Goal: Task Accomplishment & Management: Manage account settings

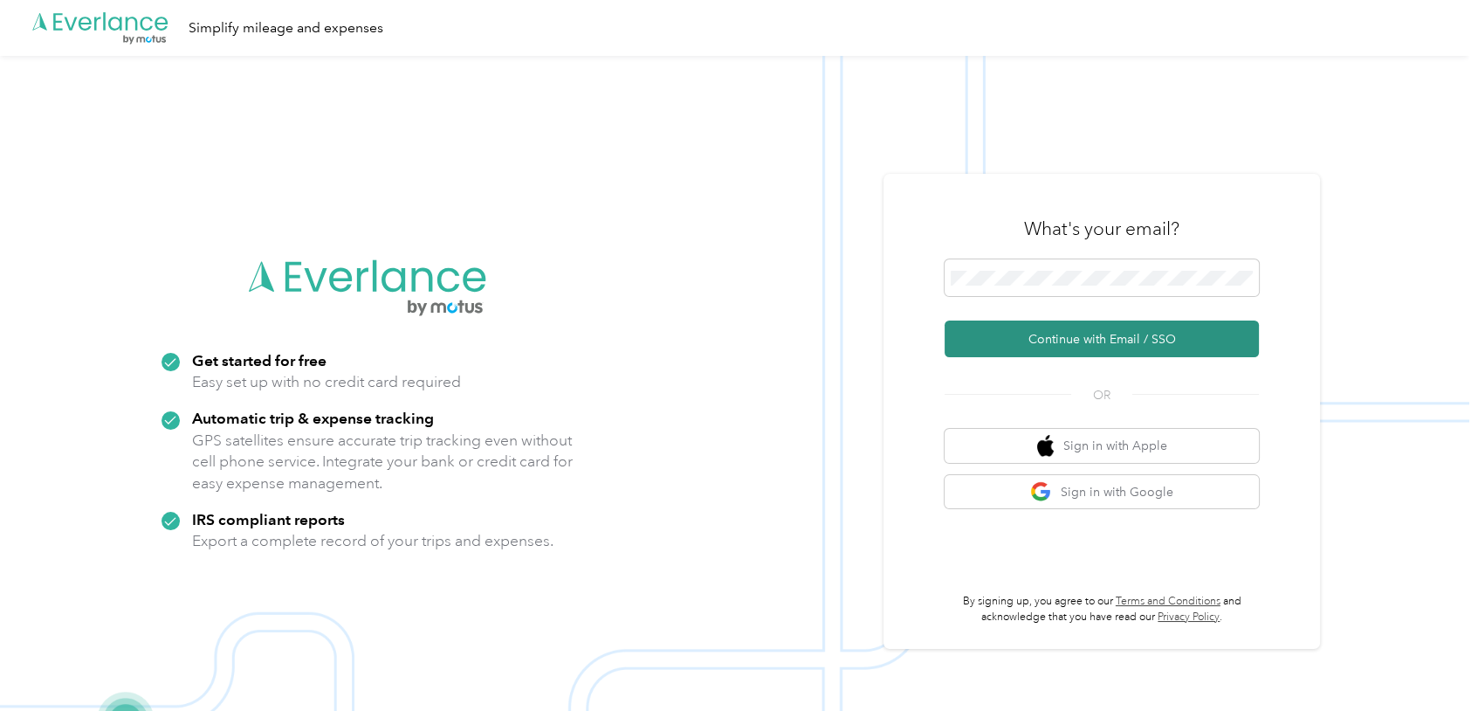
click at [1029, 338] on button "Continue with Email / SSO" at bounding box center [1102, 338] width 314 height 37
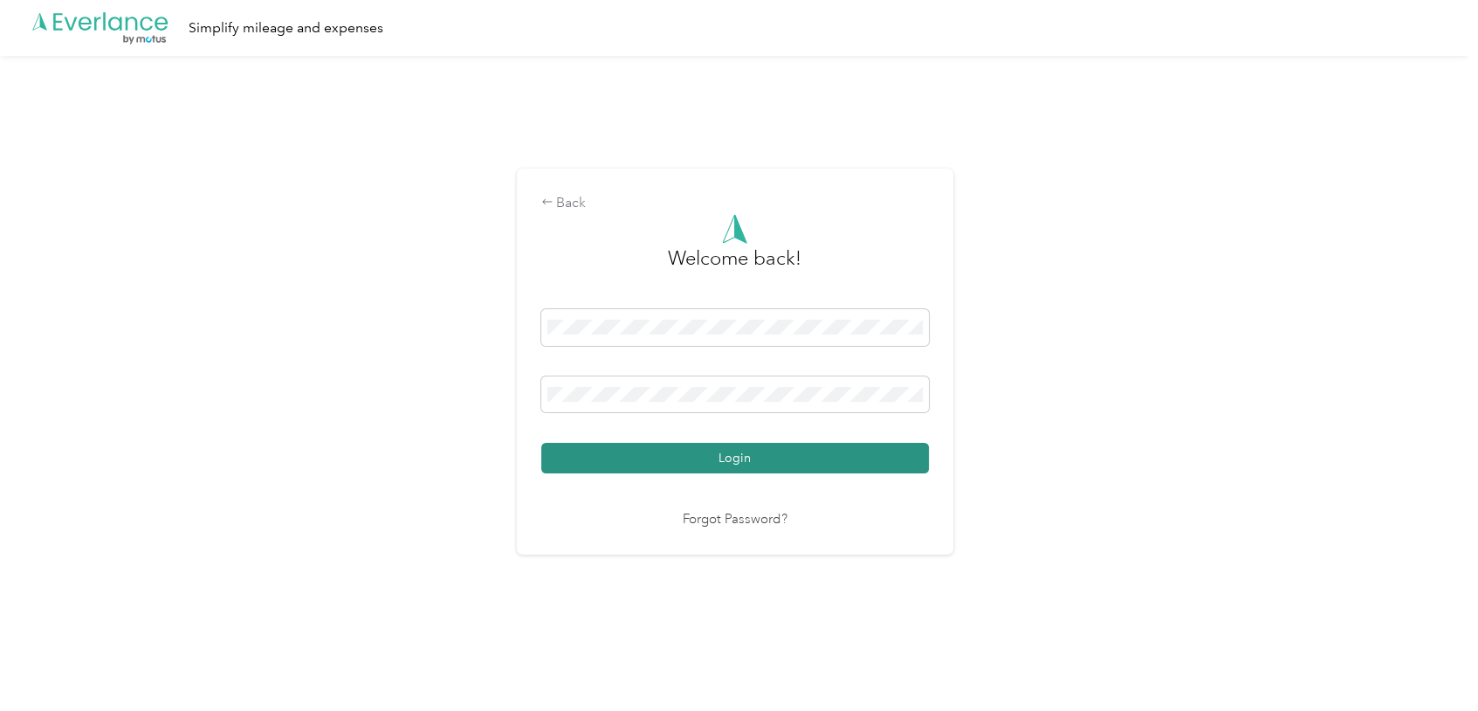
click at [732, 458] on button "Login" at bounding box center [735, 458] width 388 height 31
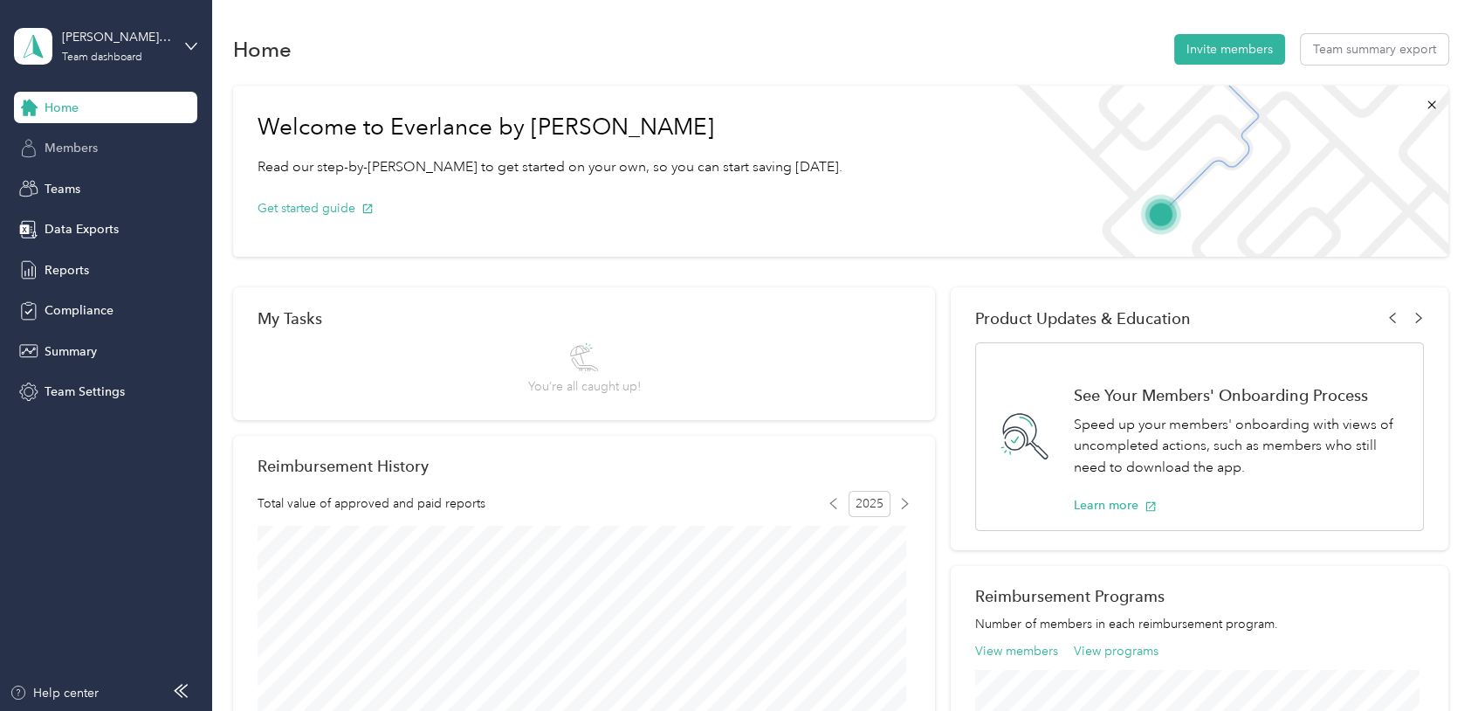
click at [65, 151] on span "Members" at bounding box center [71, 148] width 53 height 18
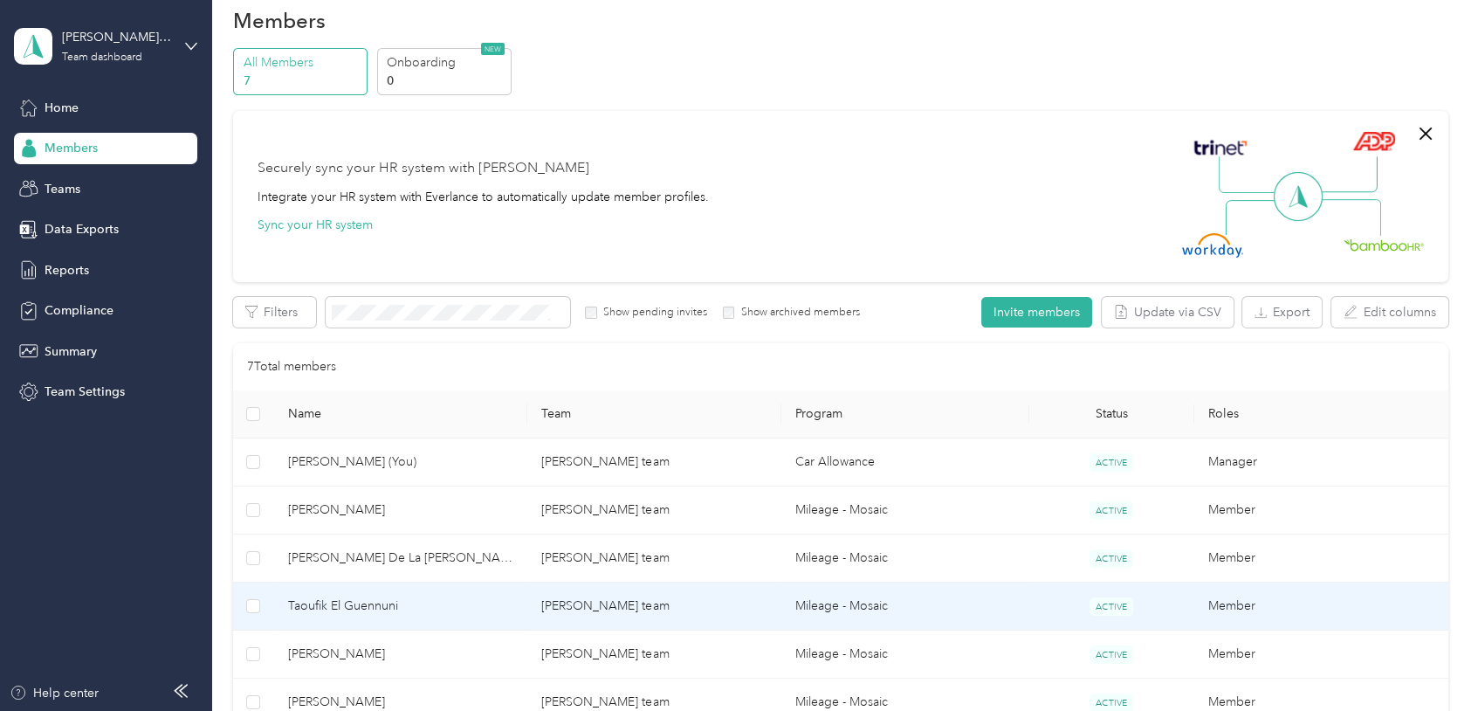
scroll to position [218, 0]
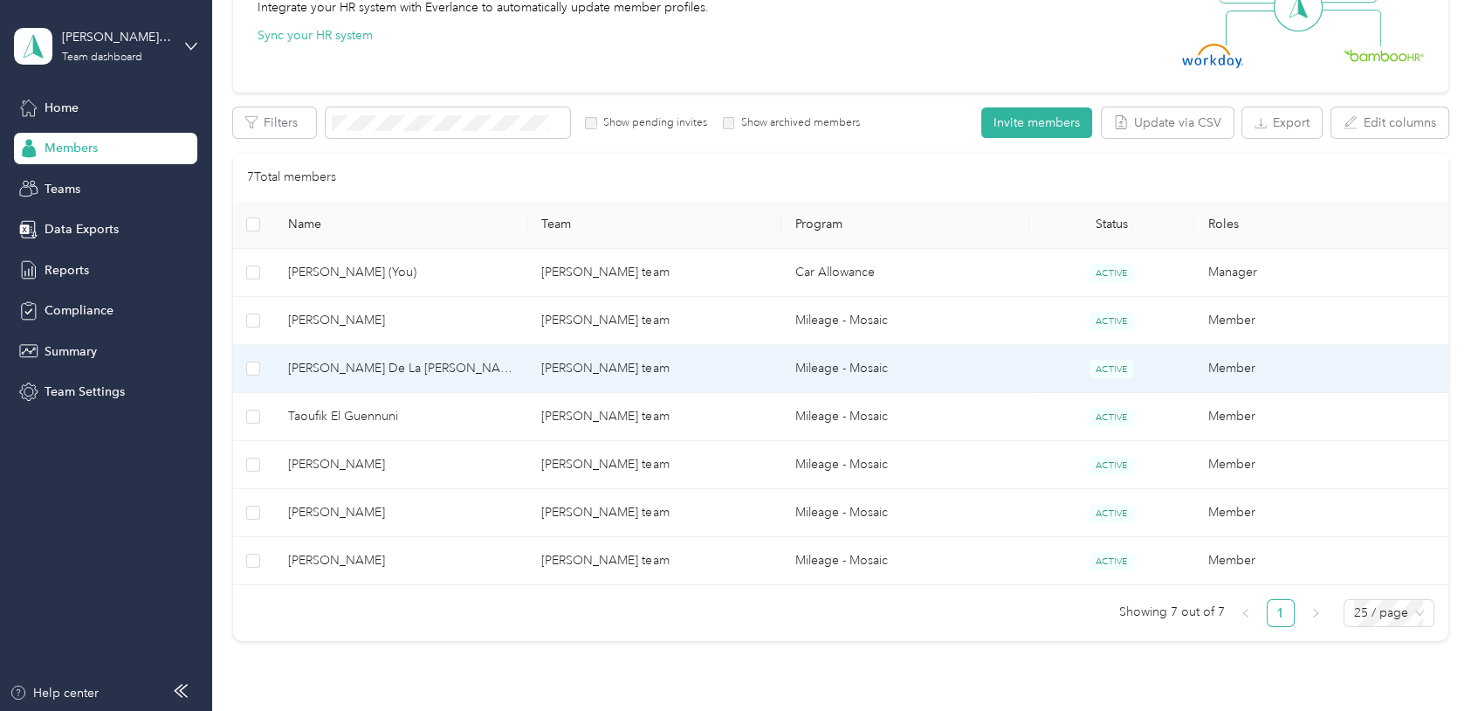
click at [354, 364] on span "[PERSON_NAME] De La [PERSON_NAME]" at bounding box center [401, 368] width 226 height 19
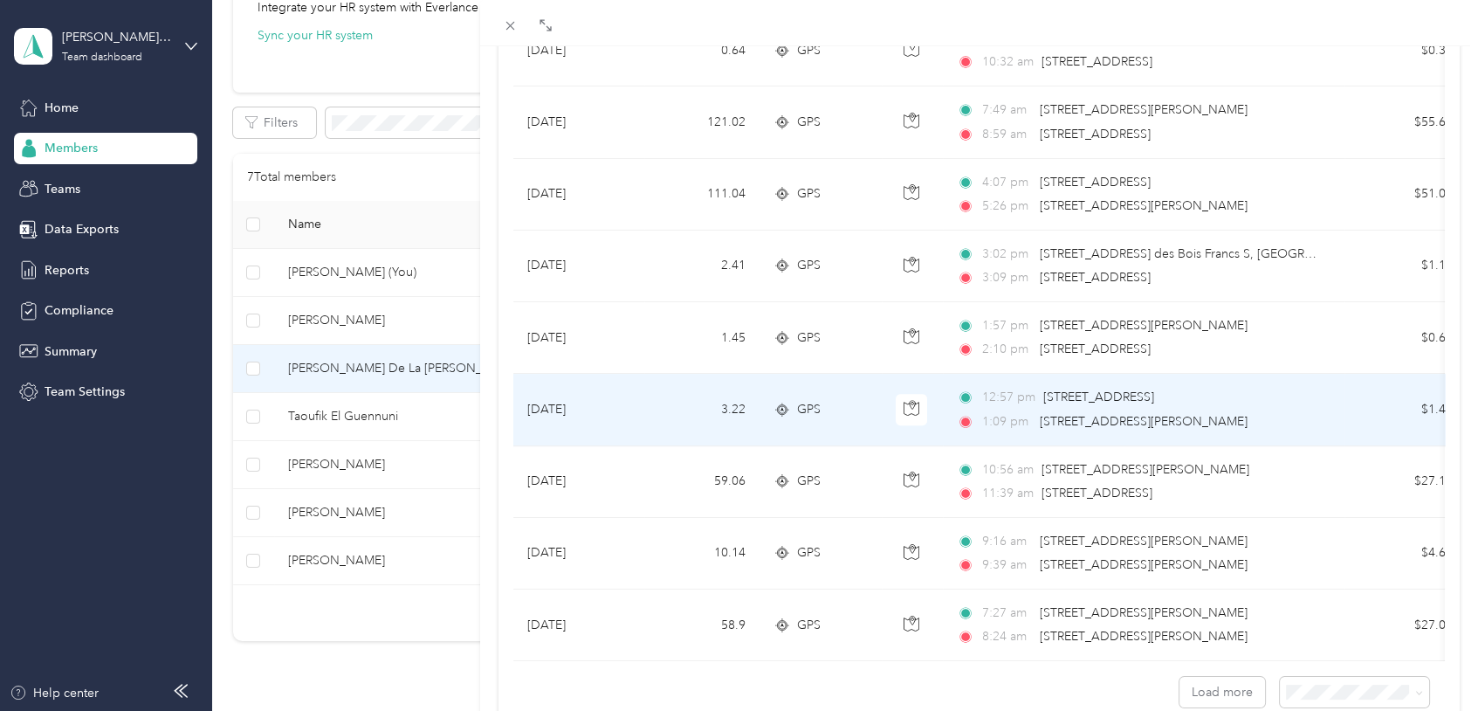
scroll to position [1113, 0]
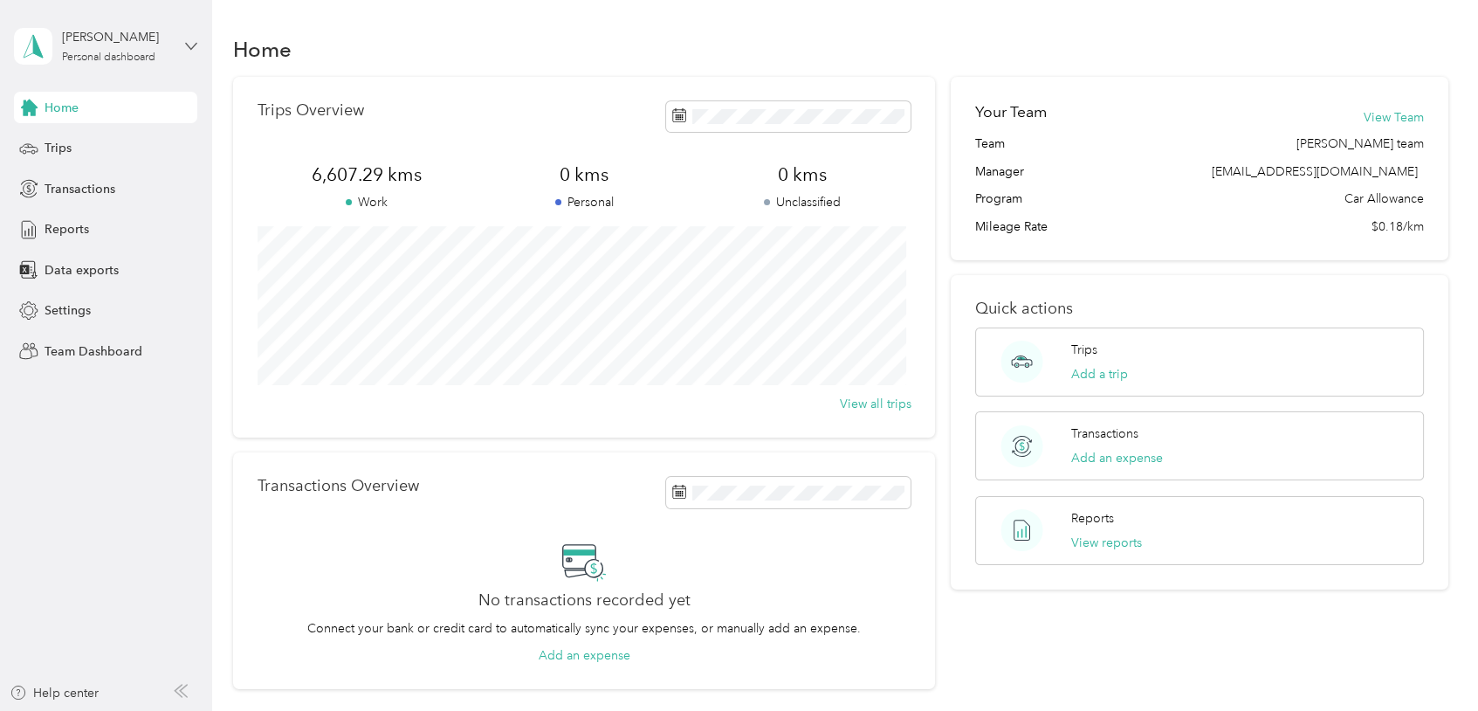
click at [193, 45] on icon at bounding box center [191, 46] width 12 height 12
drag, startPoint x: 197, startPoint y: 45, endPoint x: 190, endPoint y: 52, distance: 9.3
click at [194, 45] on icon at bounding box center [191, 46] width 12 height 12
click at [84, 148] on div "Team dashboard" at bounding box center [197, 142] width 343 height 31
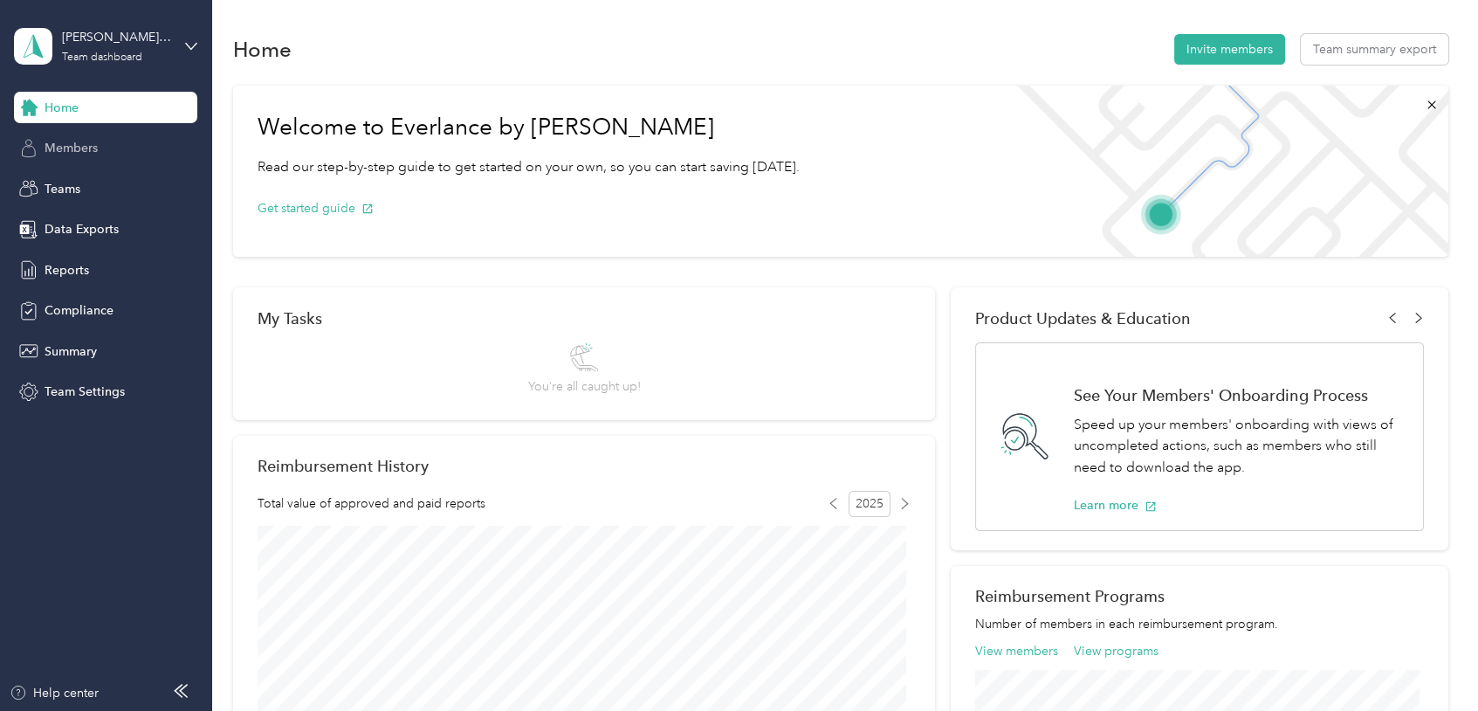
click at [85, 142] on span "Members" at bounding box center [71, 148] width 53 height 18
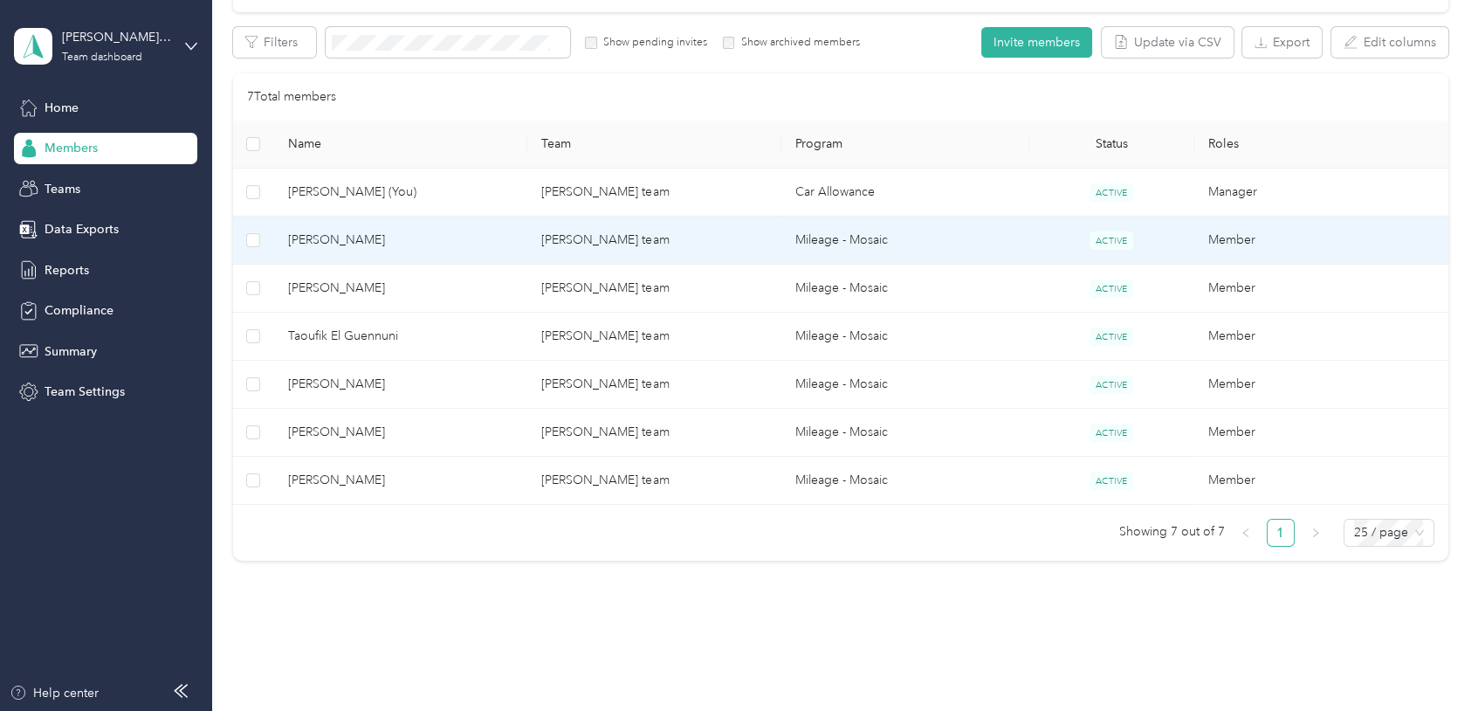
scroll to position [299, 0]
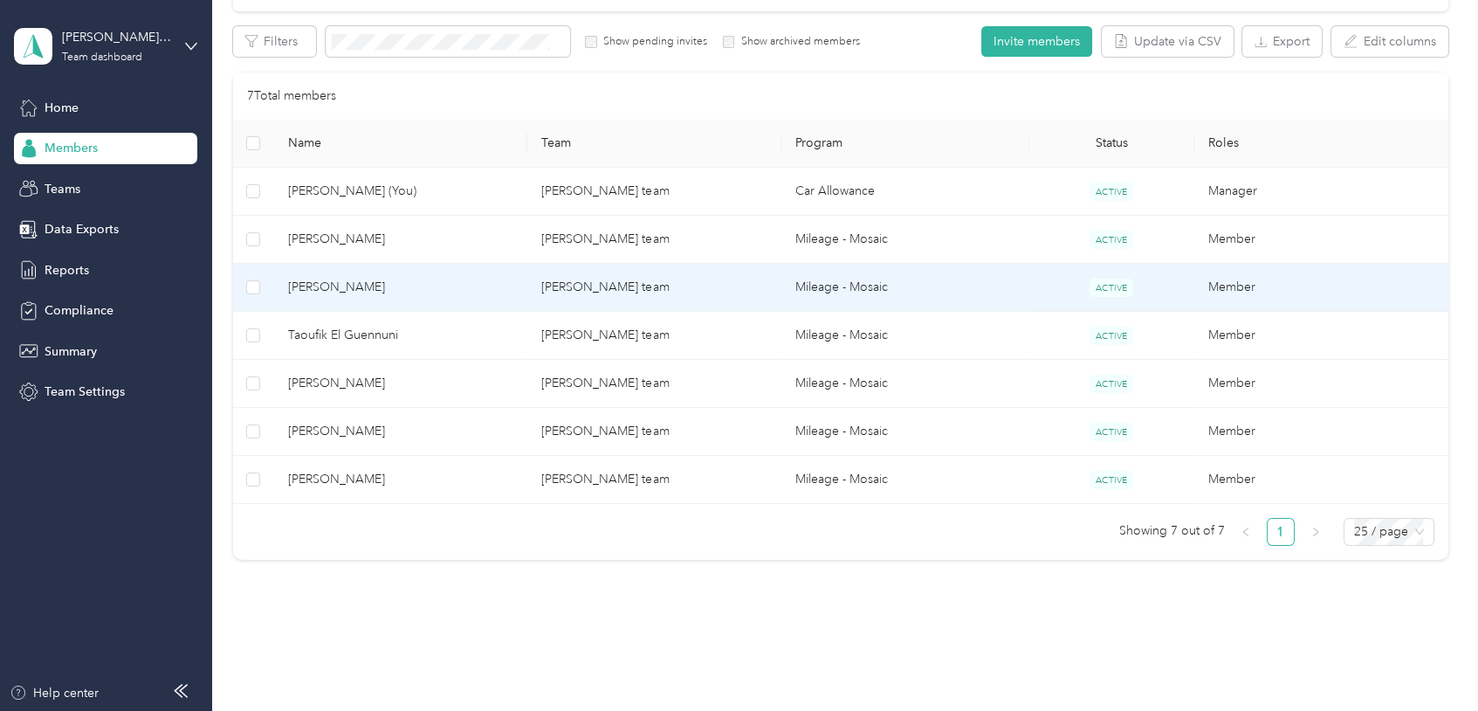
click at [334, 283] on span "[PERSON_NAME] De La [PERSON_NAME]" at bounding box center [401, 287] width 226 height 19
